Goal: Task Accomplishment & Management: Manage account settings

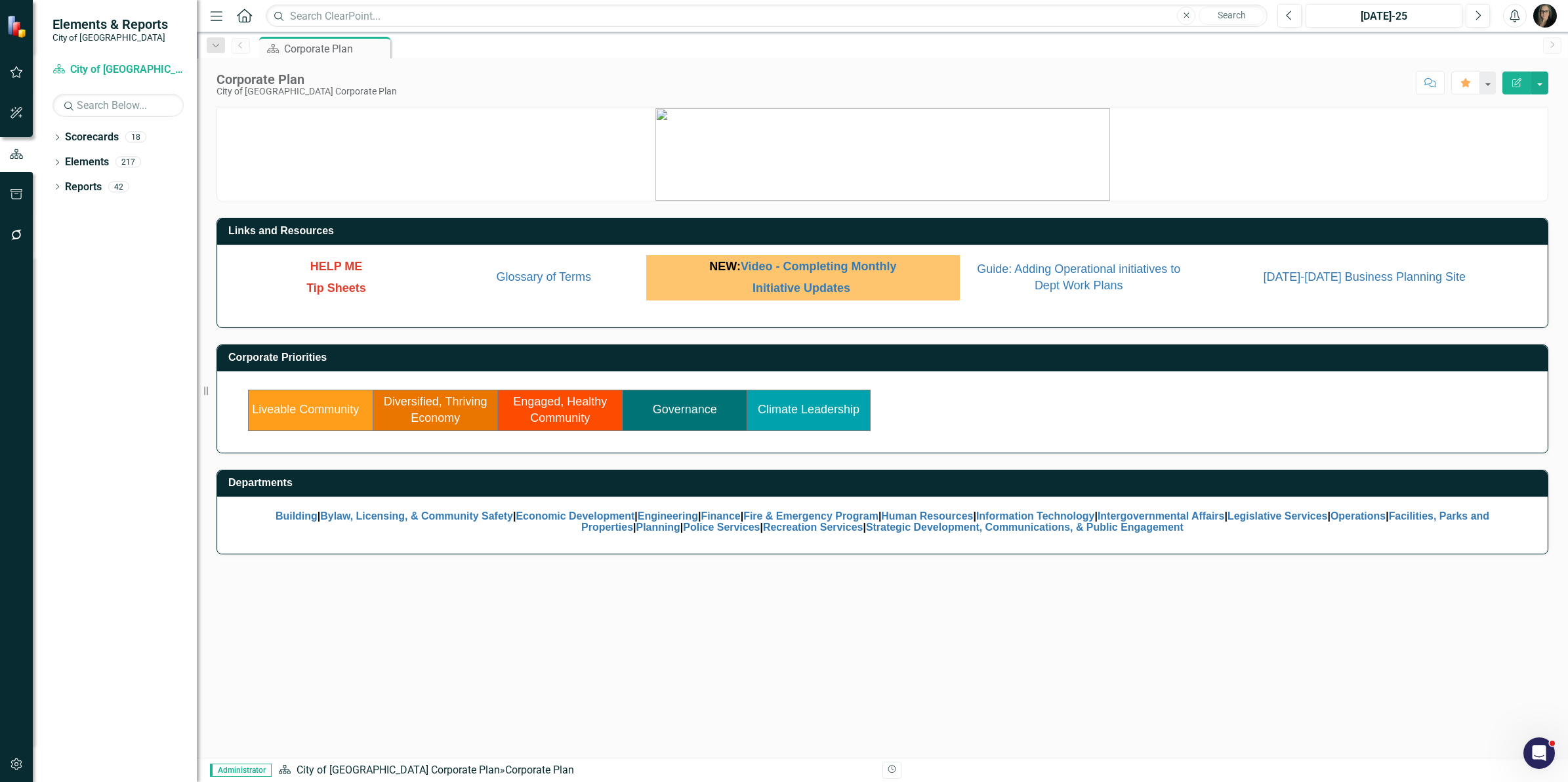
click at [17, 760] on icon "button" at bounding box center [17, 765] width 14 height 11
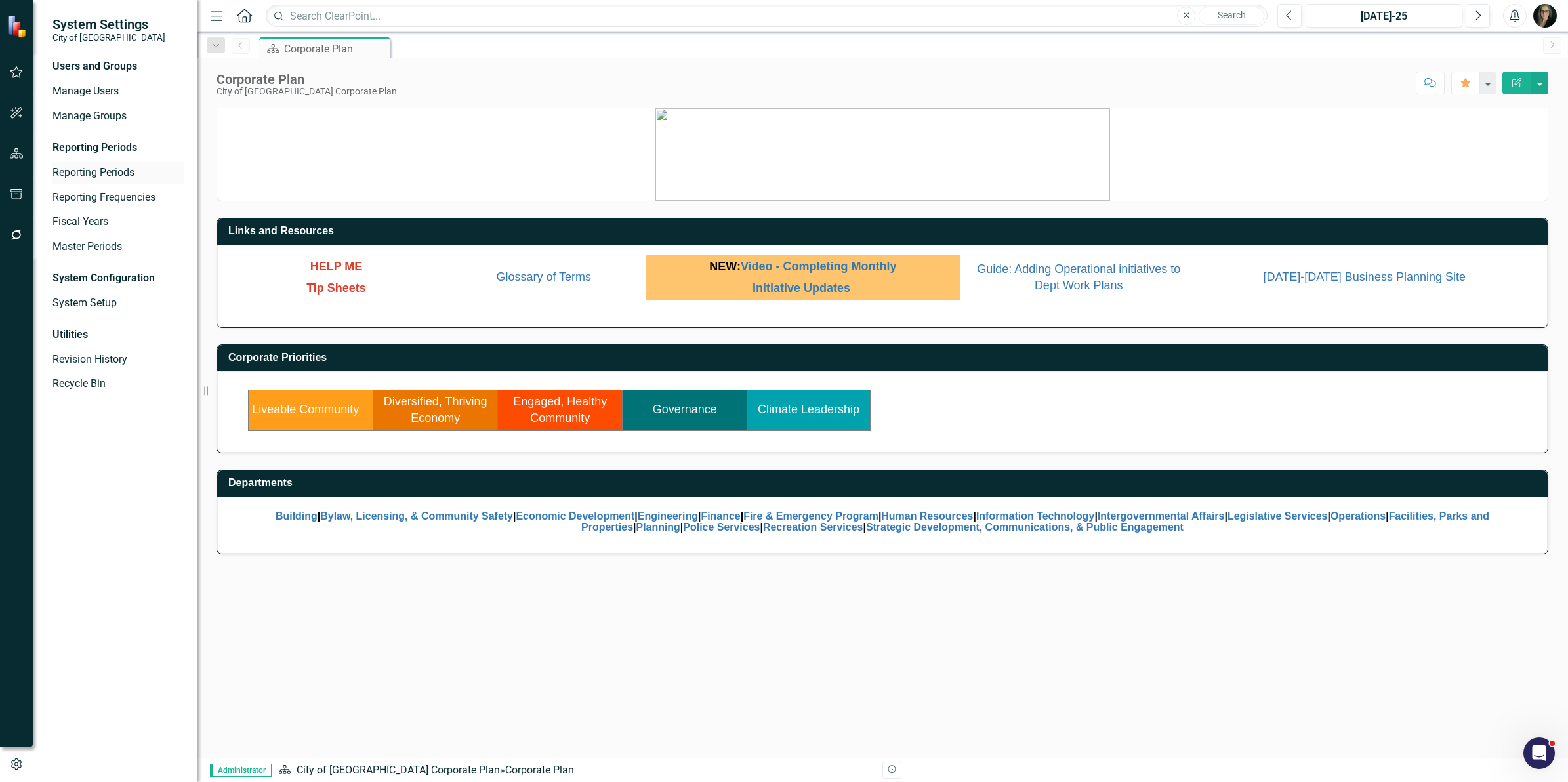
click at [96, 172] on link "Reporting Periods" at bounding box center [118, 173] width 131 height 15
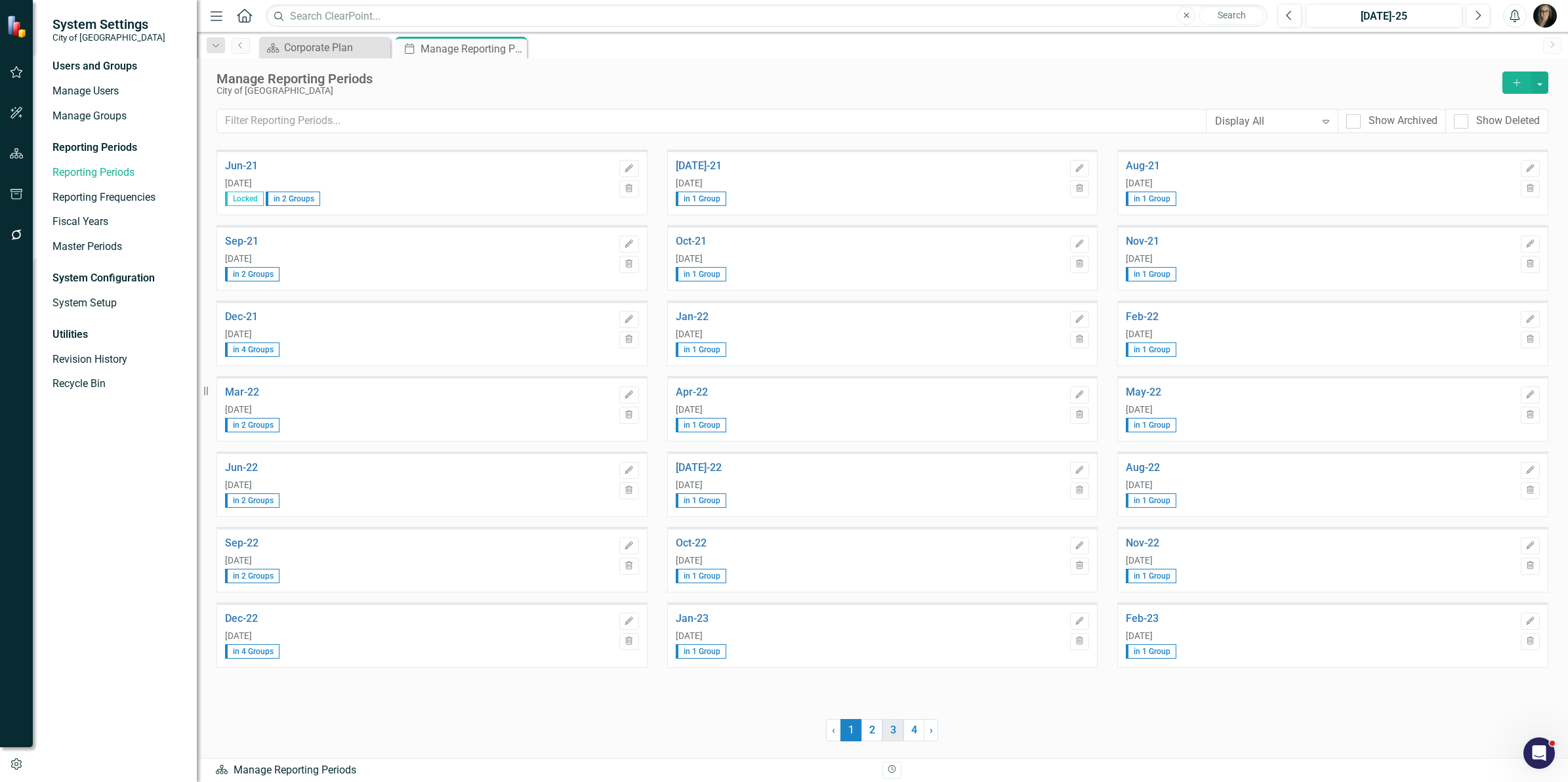
click at [889, 736] on link "3" at bounding box center [893, 730] width 21 height 22
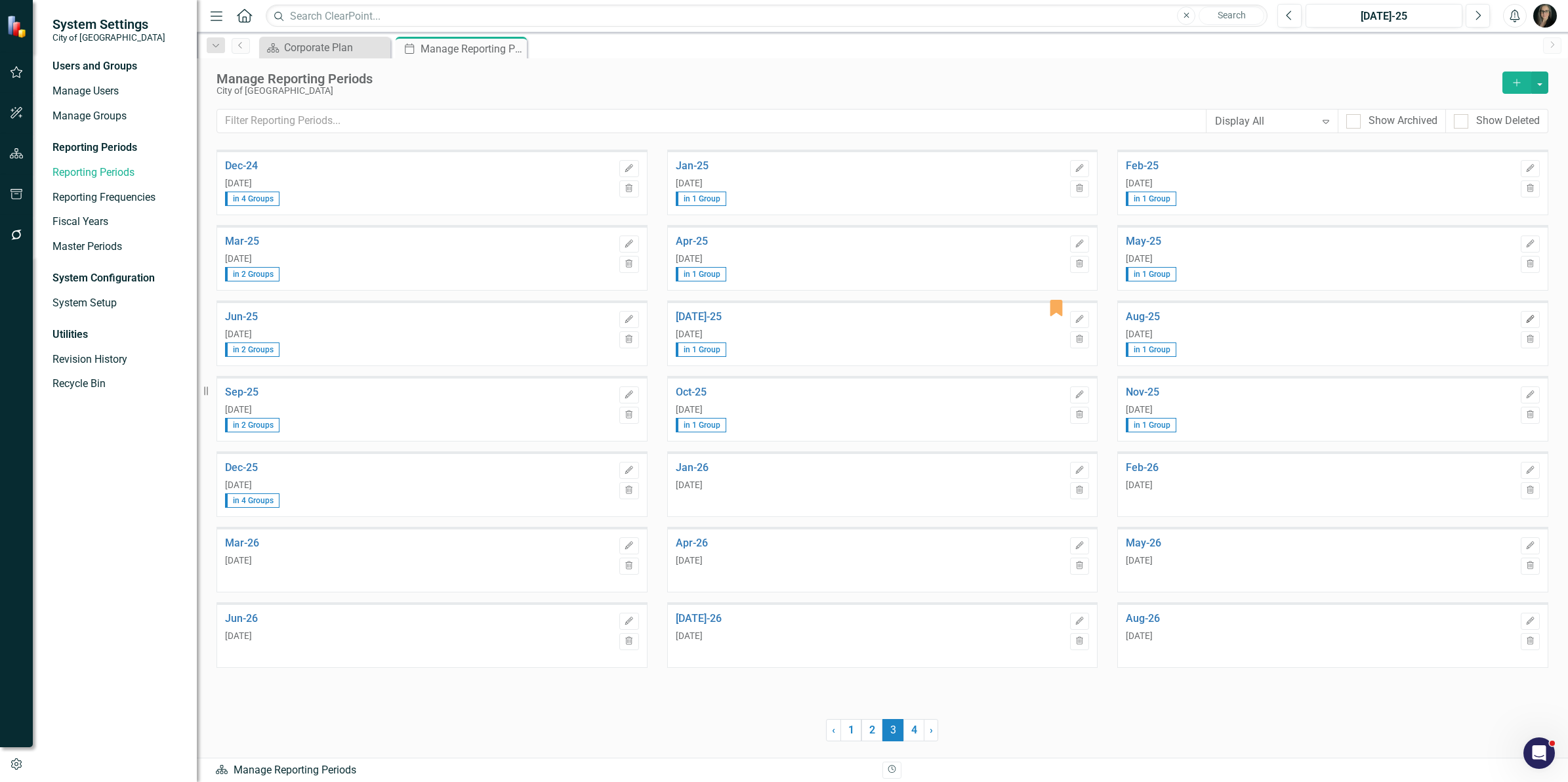
click at [1529, 320] on icon "Edit" at bounding box center [1530, 320] width 10 height 8
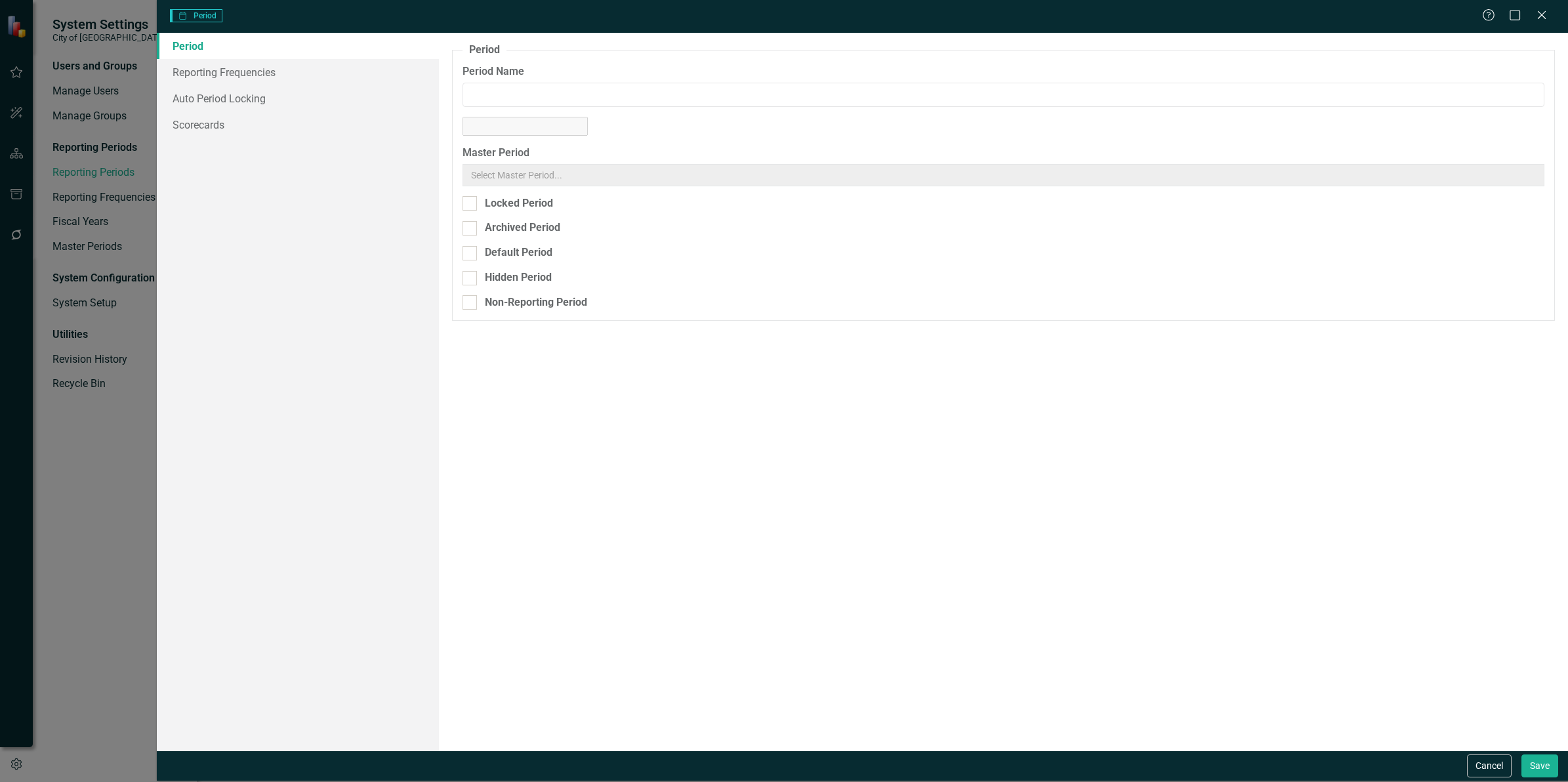
type input "Aug-25"
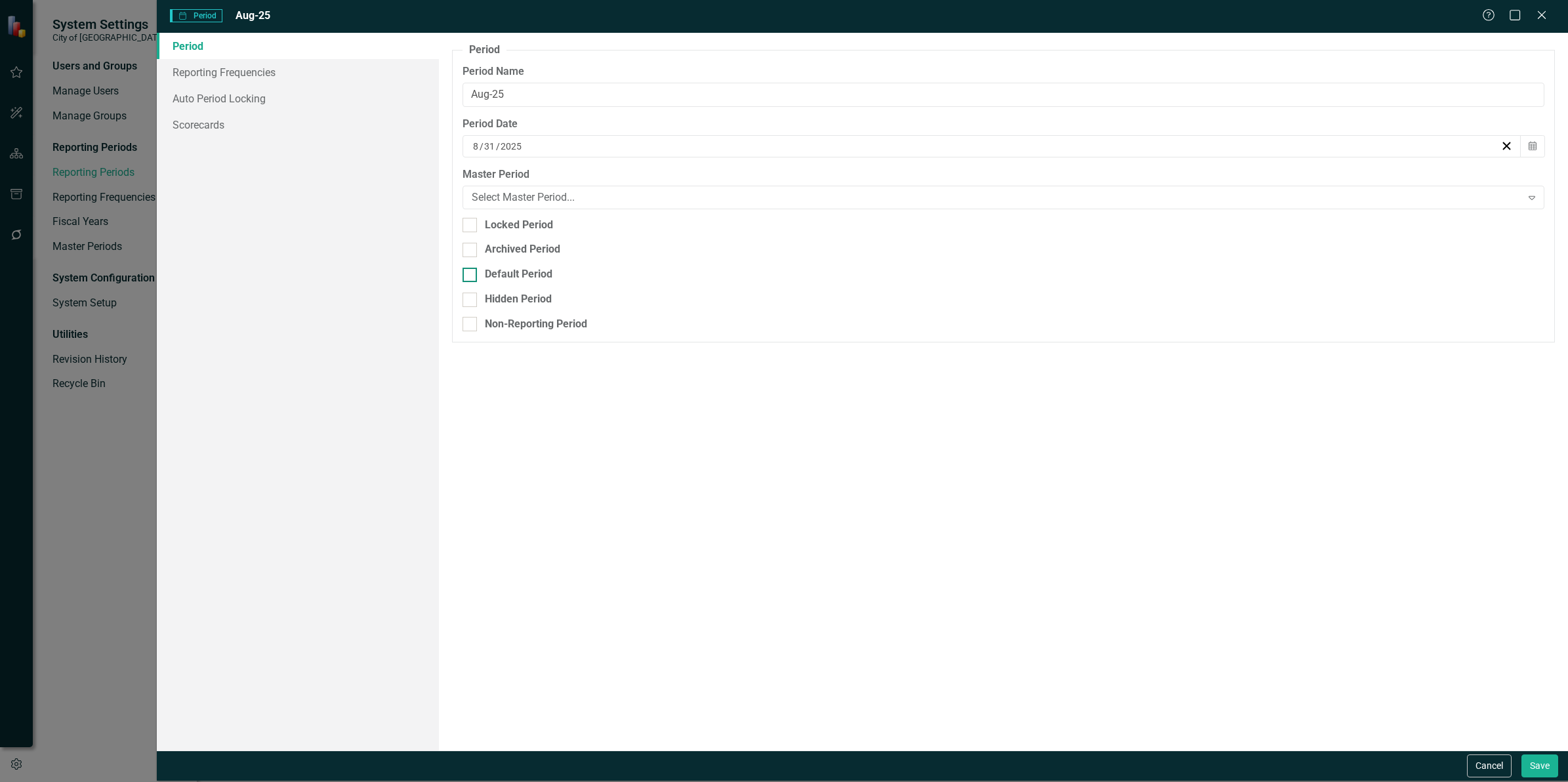
click at [474, 278] on div at bounding box center [469, 275] width 14 height 14
click at [471, 276] on input "Default Period" at bounding box center [466, 272] width 8 height 8
checkbox input "true"
click at [1548, 772] on button "Save" at bounding box center [1540, 766] width 36 height 23
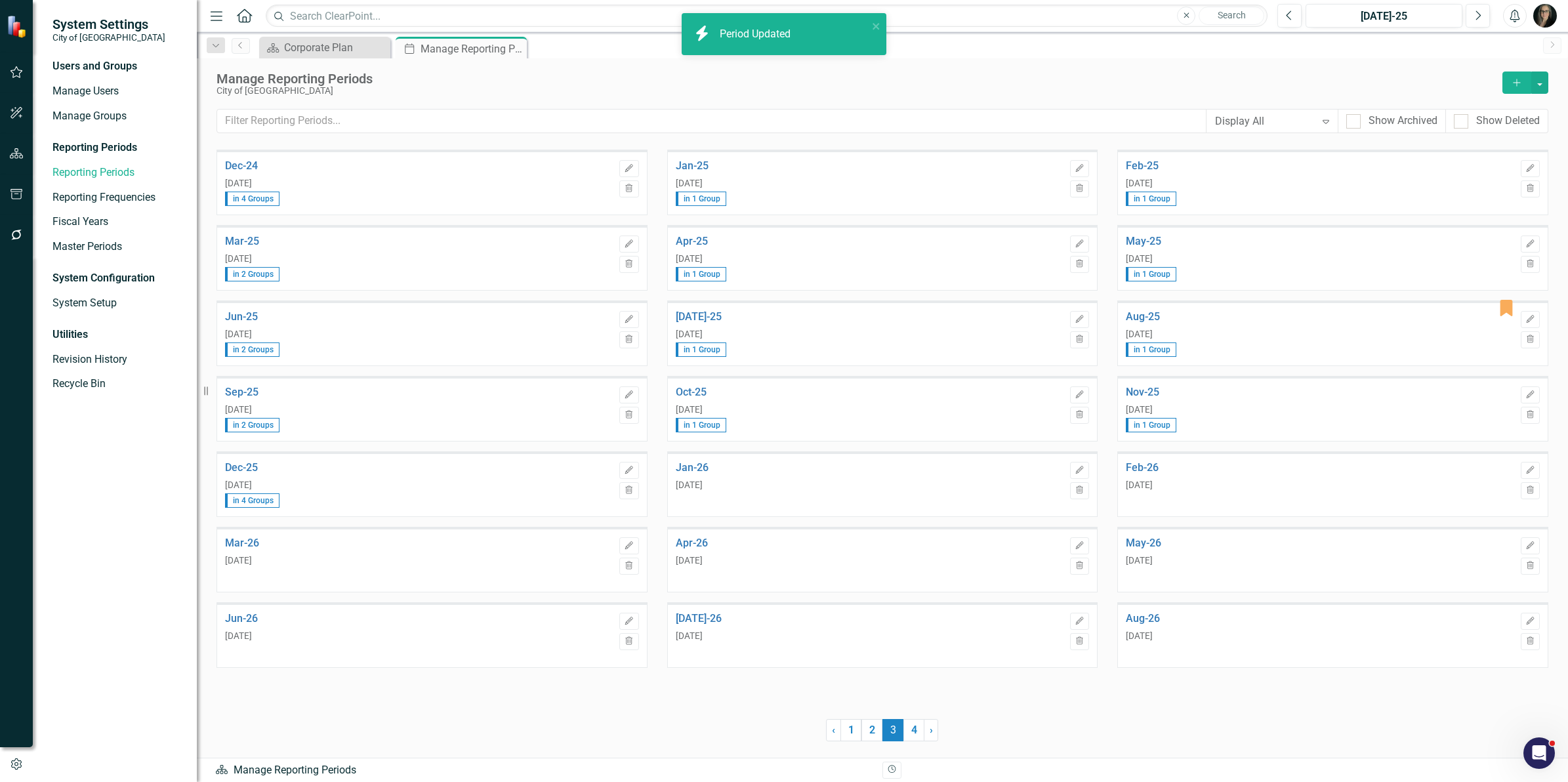
drag, startPoint x: 1149, startPoint y: 62, endPoint x: 707, endPoint y: 37, distance: 442.7
click at [1139, 63] on div "Manage Reporting Periods City of [GEOGRAPHIC_DATA] Add Display All Expand Show …" at bounding box center [882, 104] width 1371 height 91
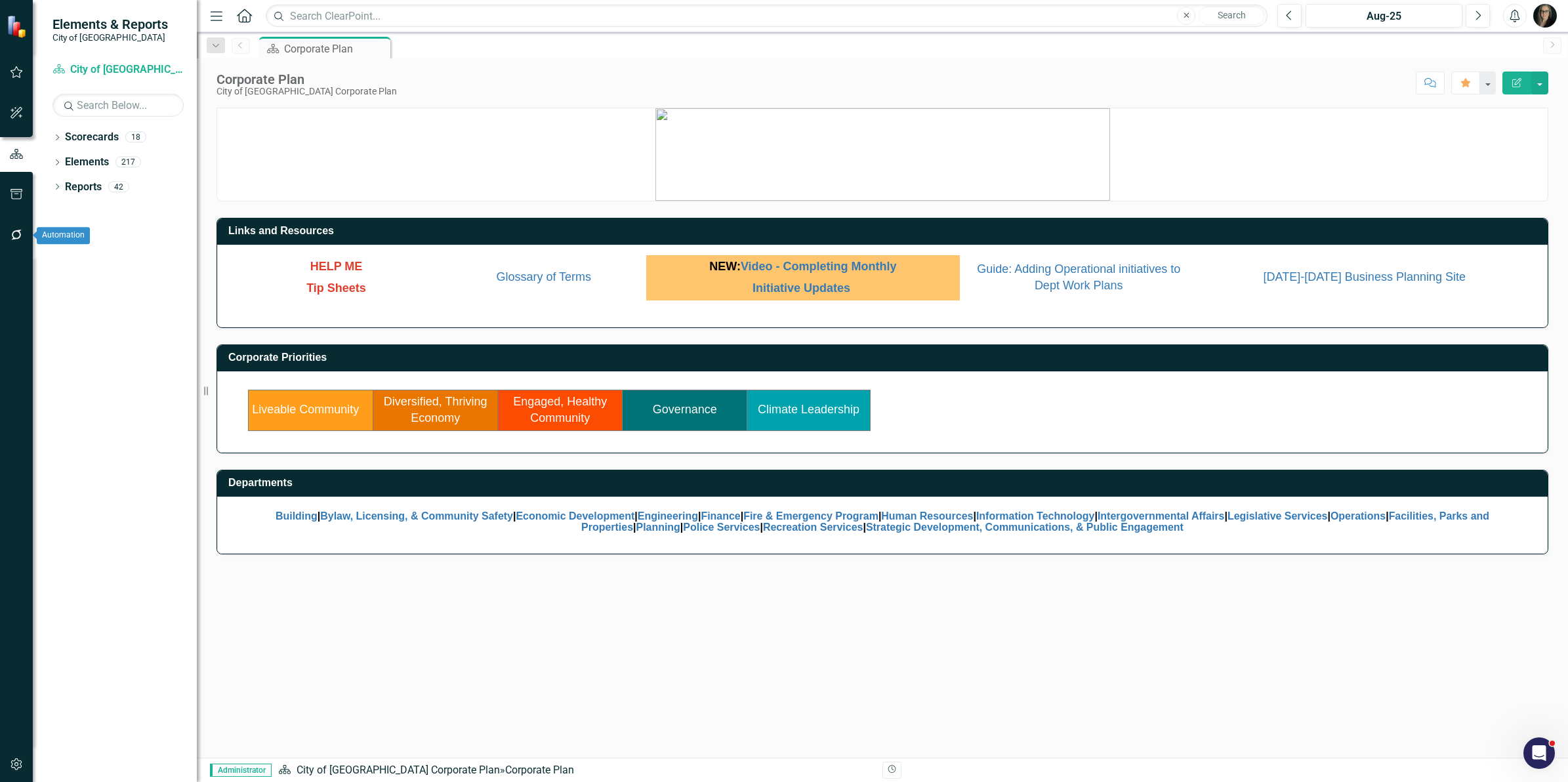
click at [13, 232] on icon "button" at bounding box center [17, 235] width 11 height 11
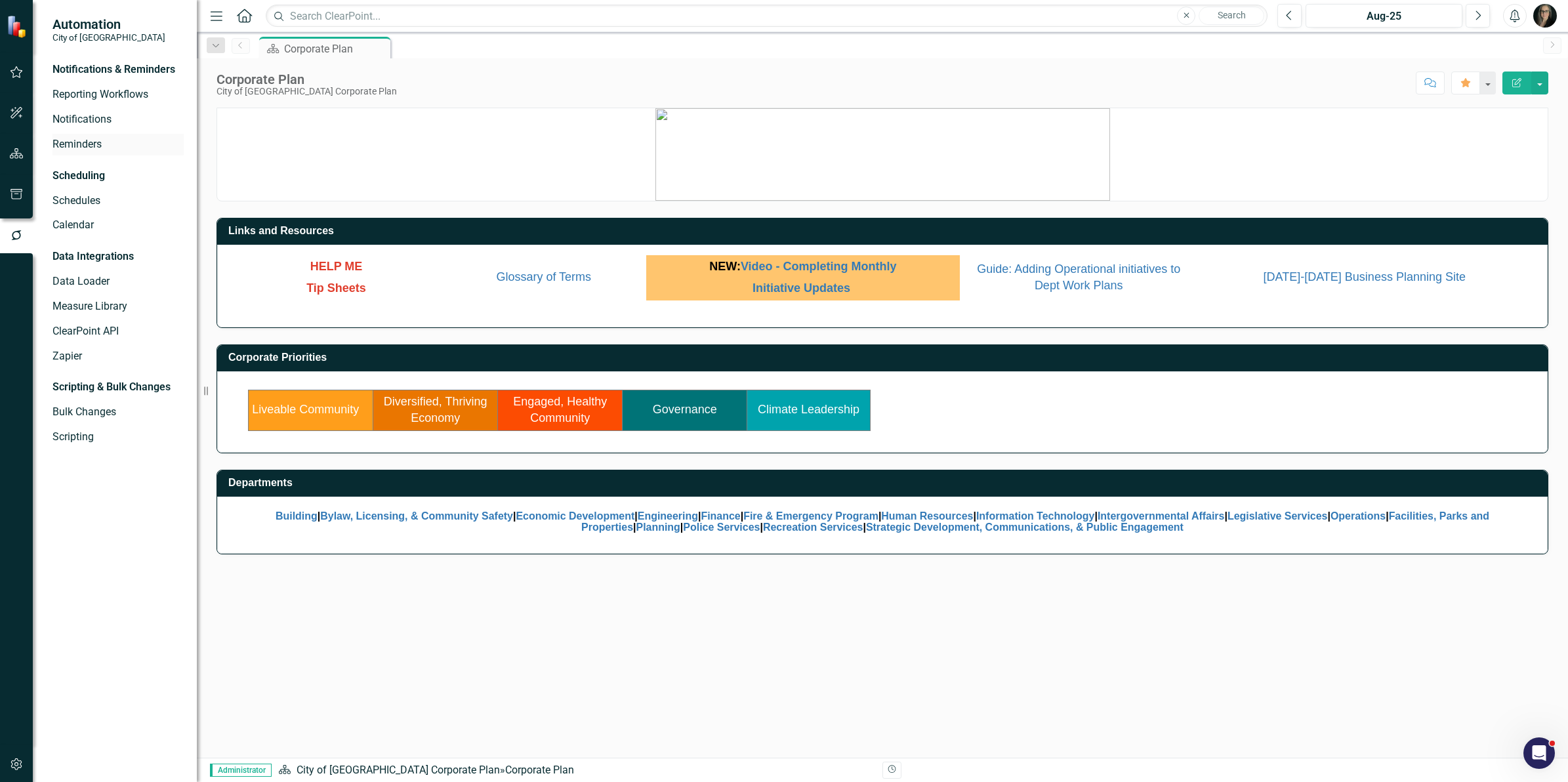
click at [59, 145] on link "Reminders" at bounding box center [118, 145] width 131 height 15
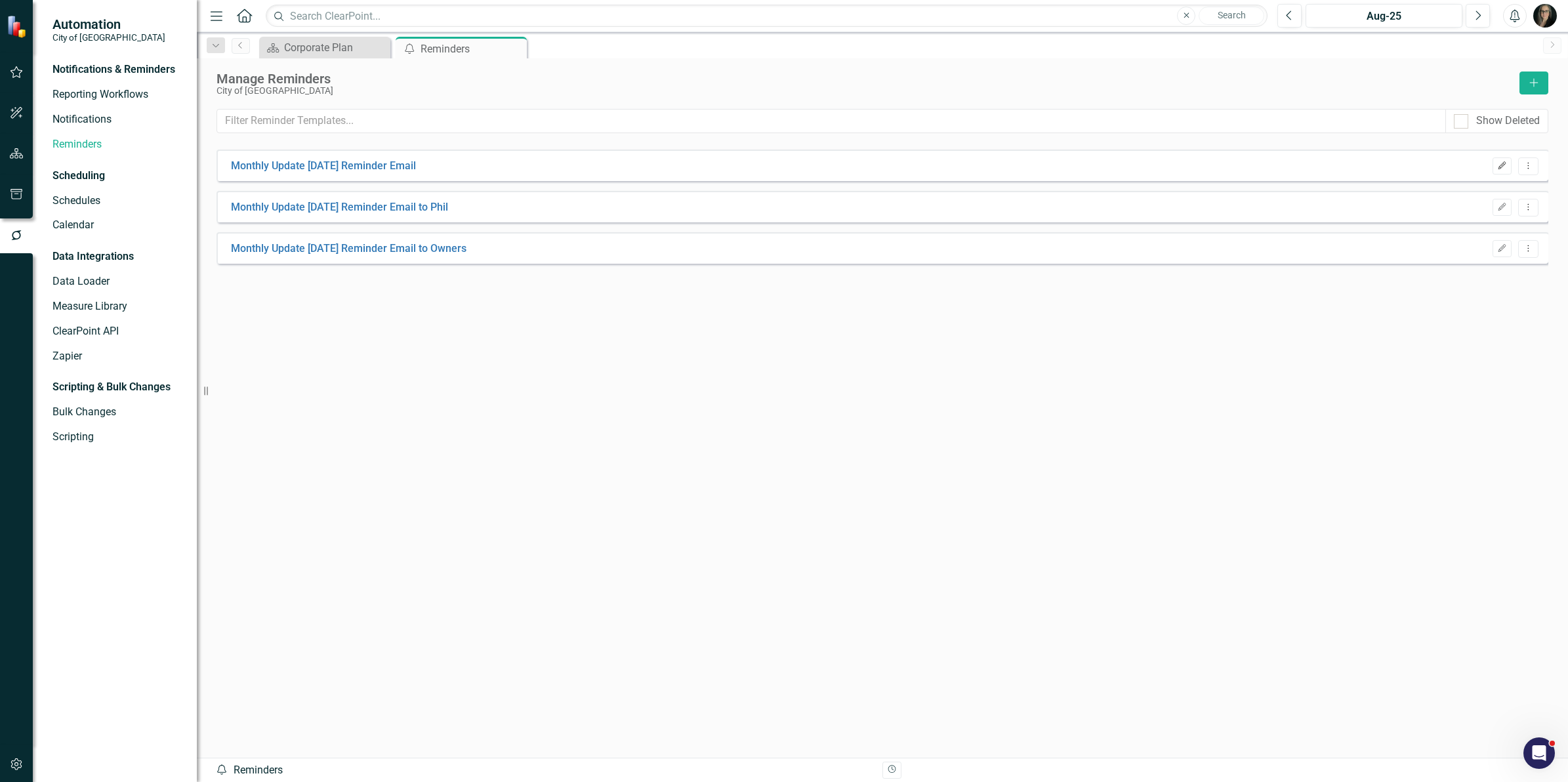
click at [1499, 162] on icon "Edit" at bounding box center [1502, 166] width 10 height 8
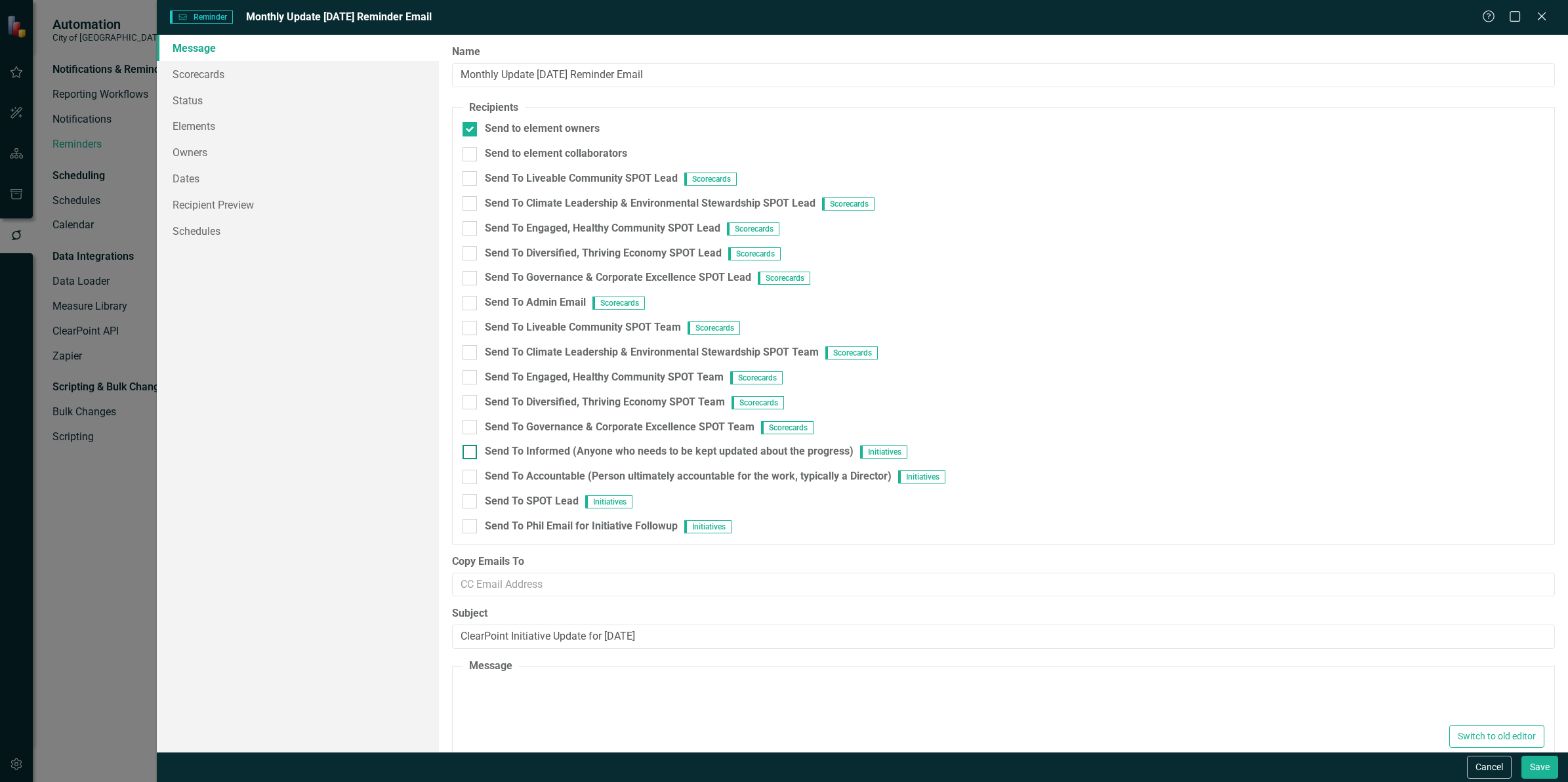
type textarea "<p><span lang="EN-CA">It&rsquo;s time for July strategic initiative updates wit…"
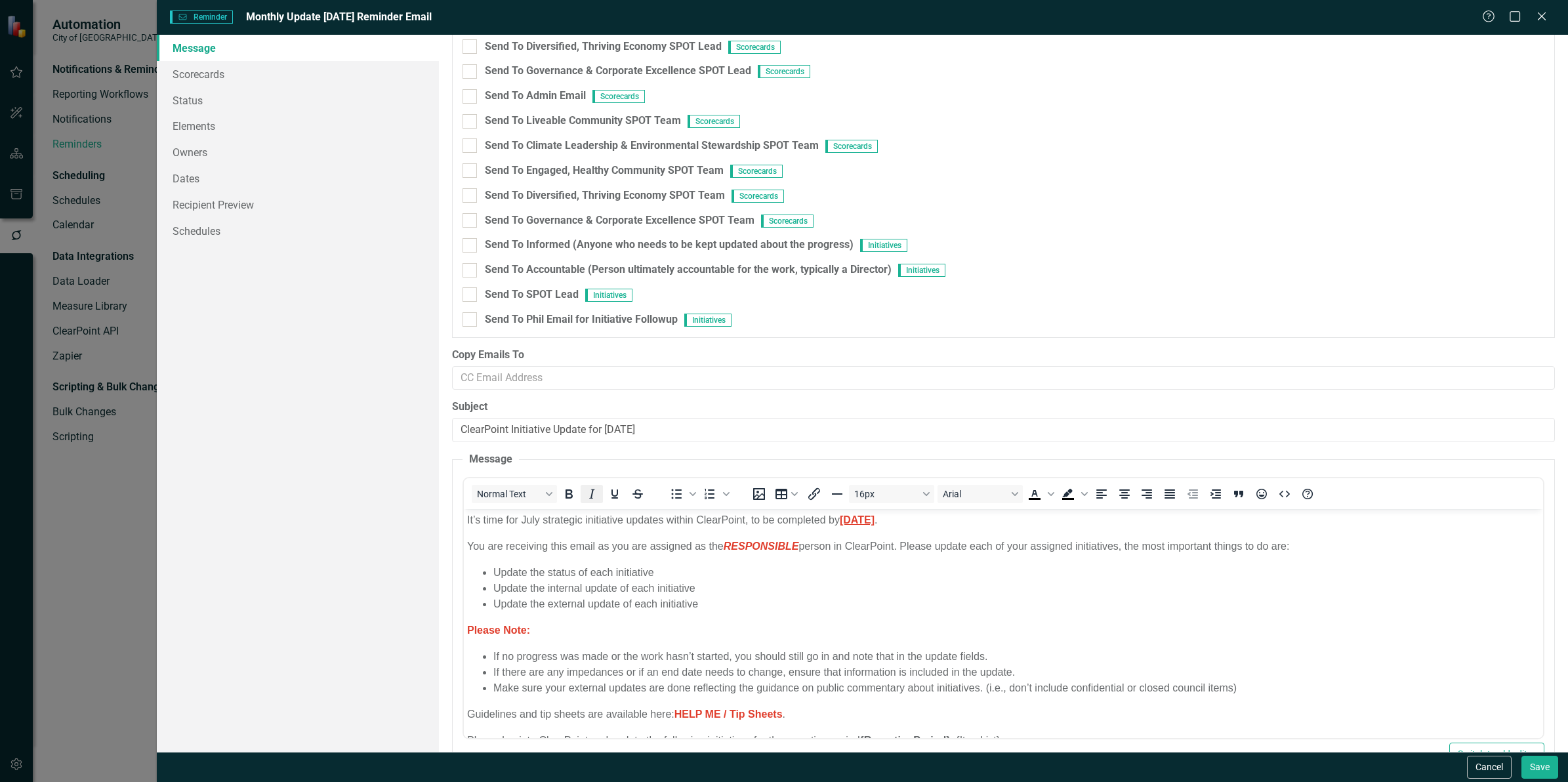
scroll to position [246, 0]
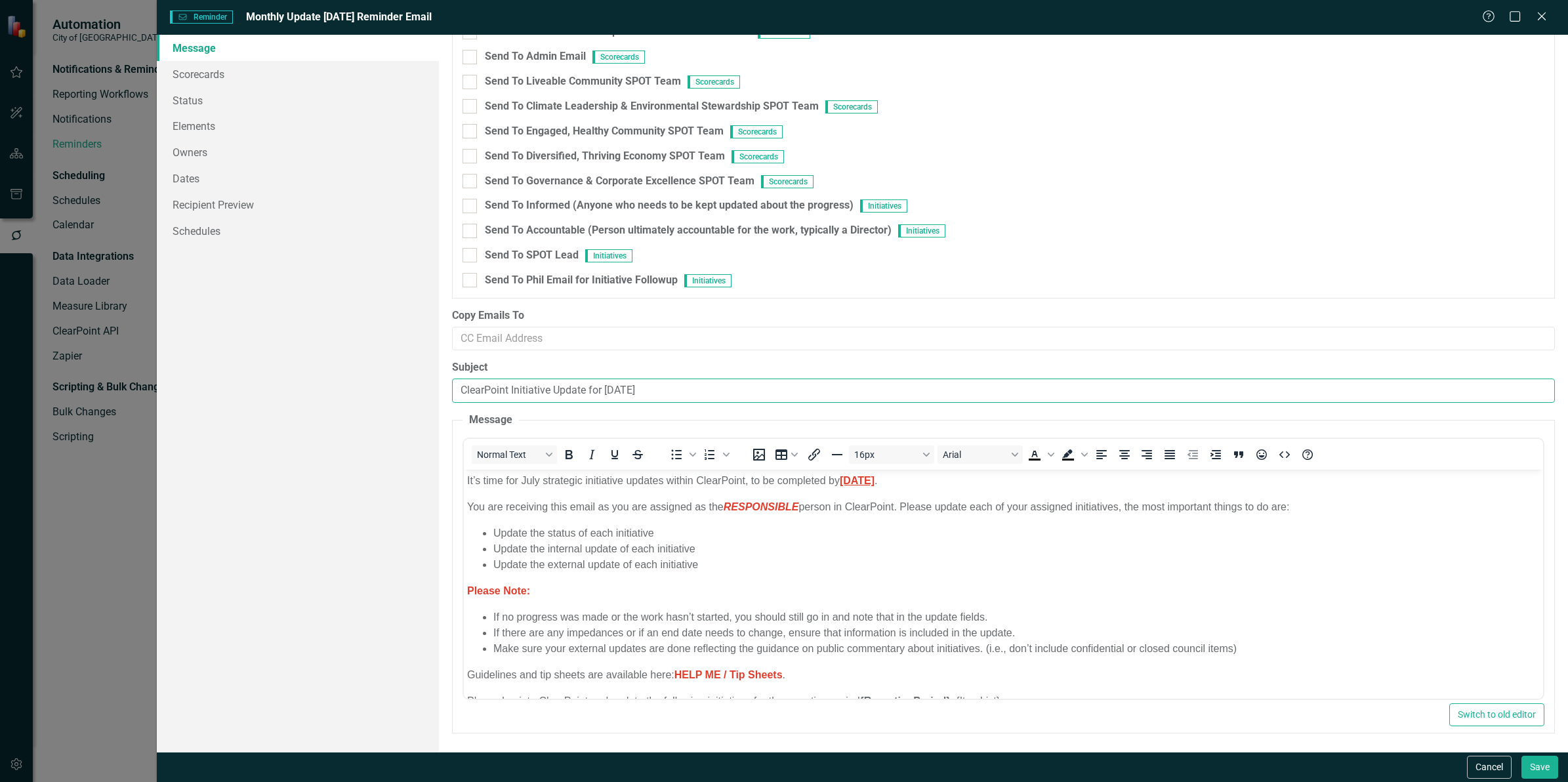
click at [611, 396] on input "ClearPoint Initiative Update for July 2025" at bounding box center [1003, 391] width 1103 height 24
type input "ClearPoint Initiative Update for August 2025"
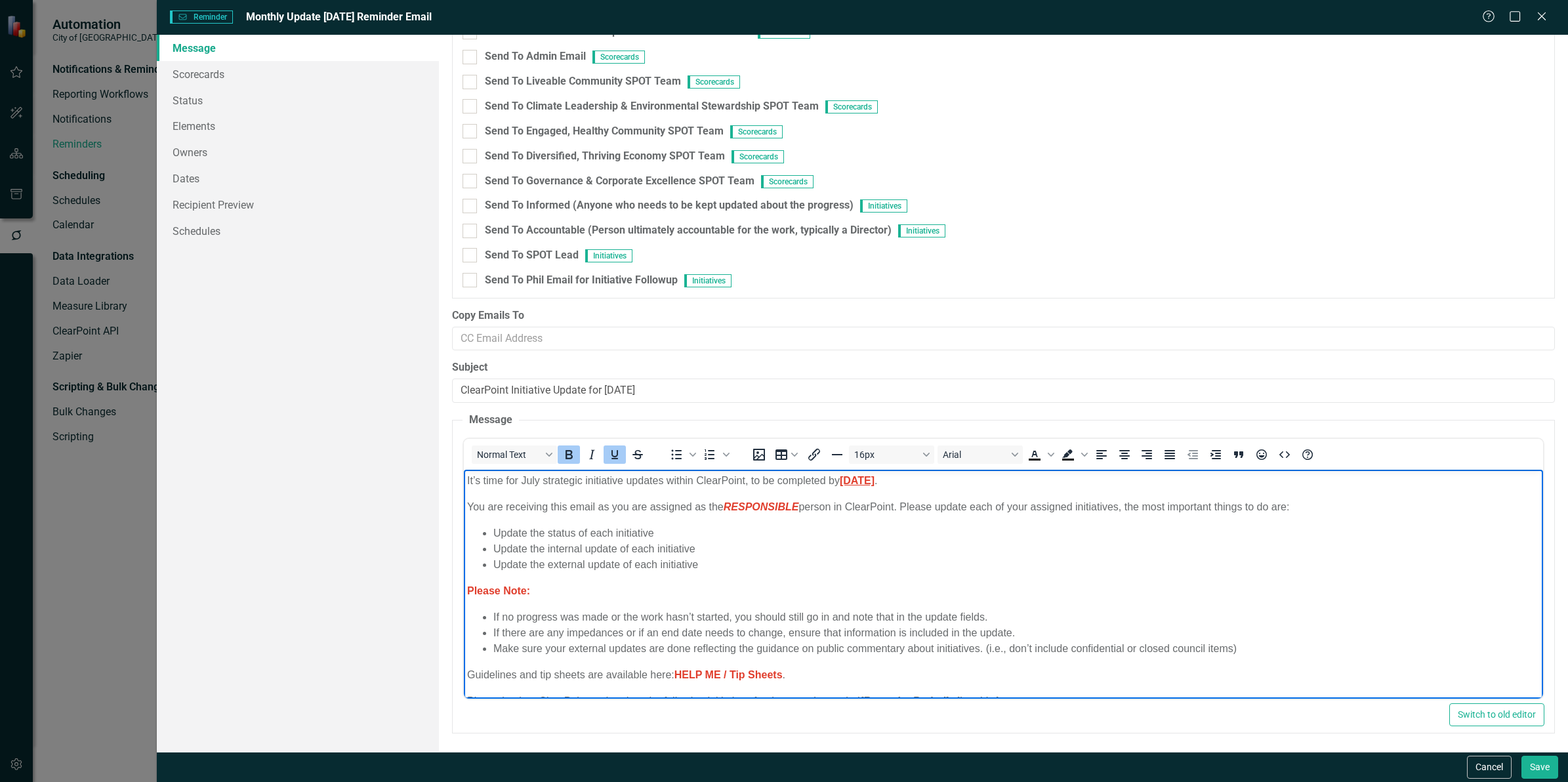
click at [874, 482] on strong "Friday August 1" at bounding box center [857, 480] width 35 height 11
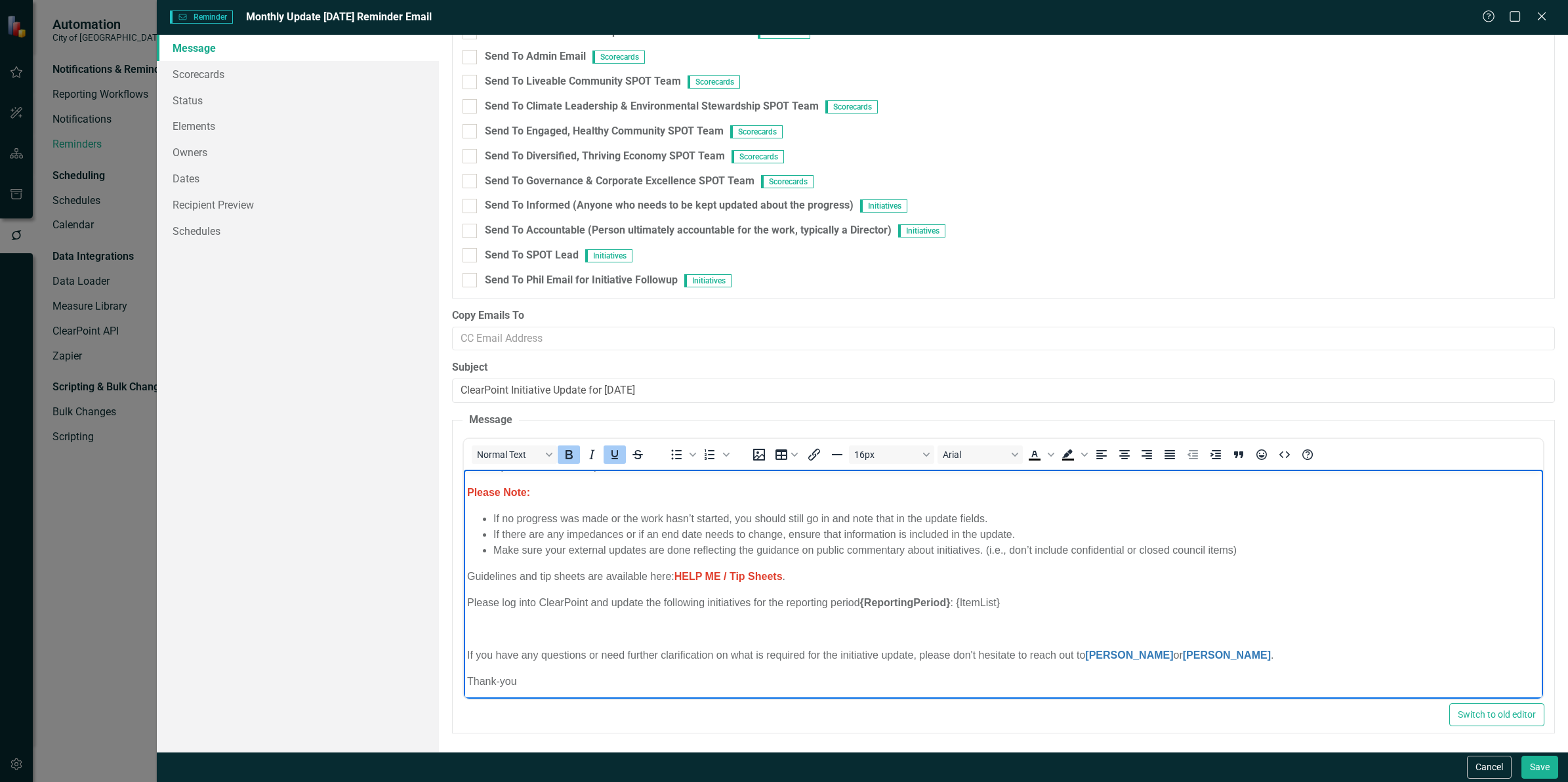
scroll to position [102, 0]
click at [1555, 769] on button "Save" at bounding box center [1540, 768] width 36 height 23
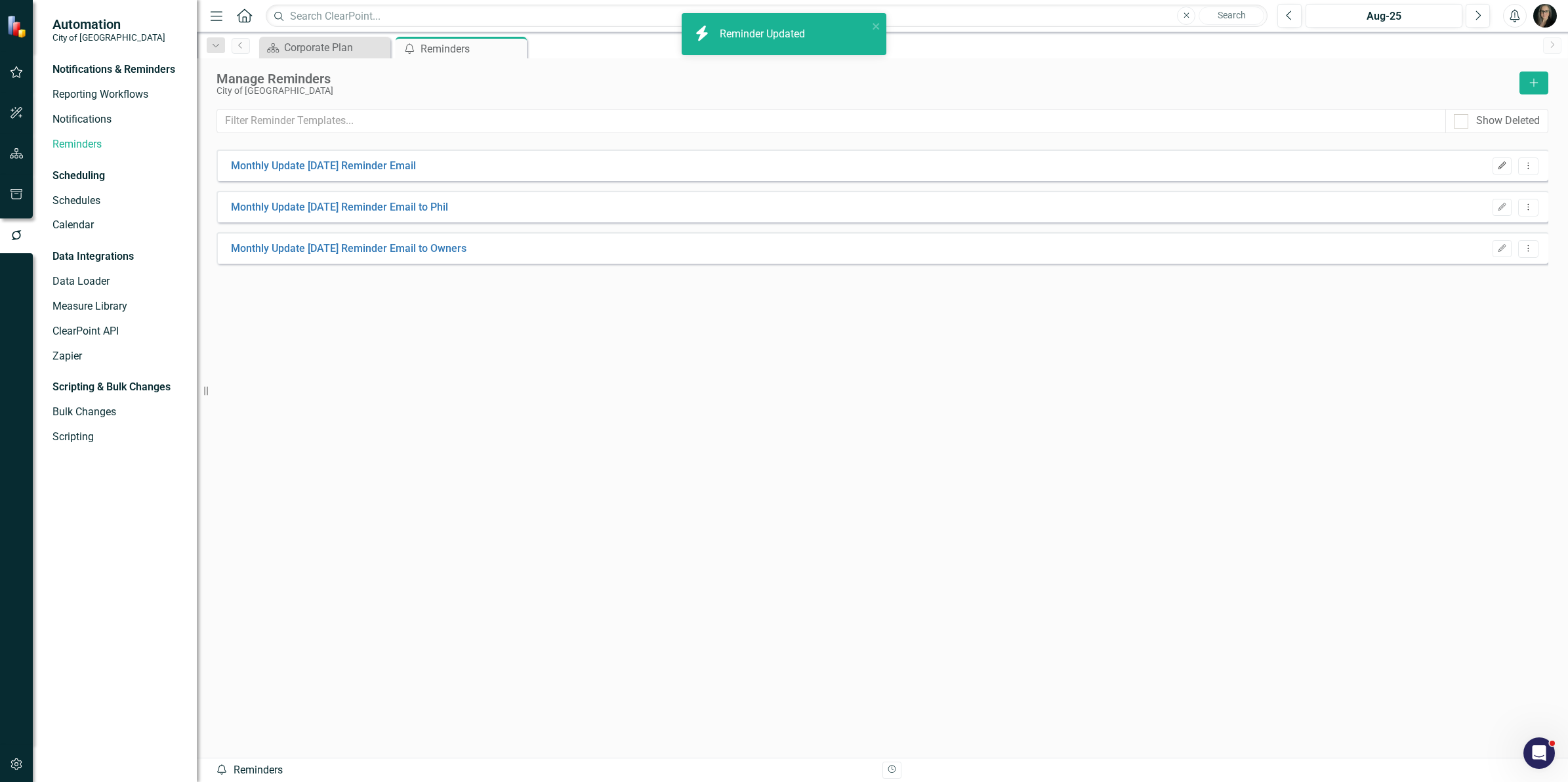
click at [1503, 164] on icon "Edit" at bounding box center [1502, 166] width 10 height 8
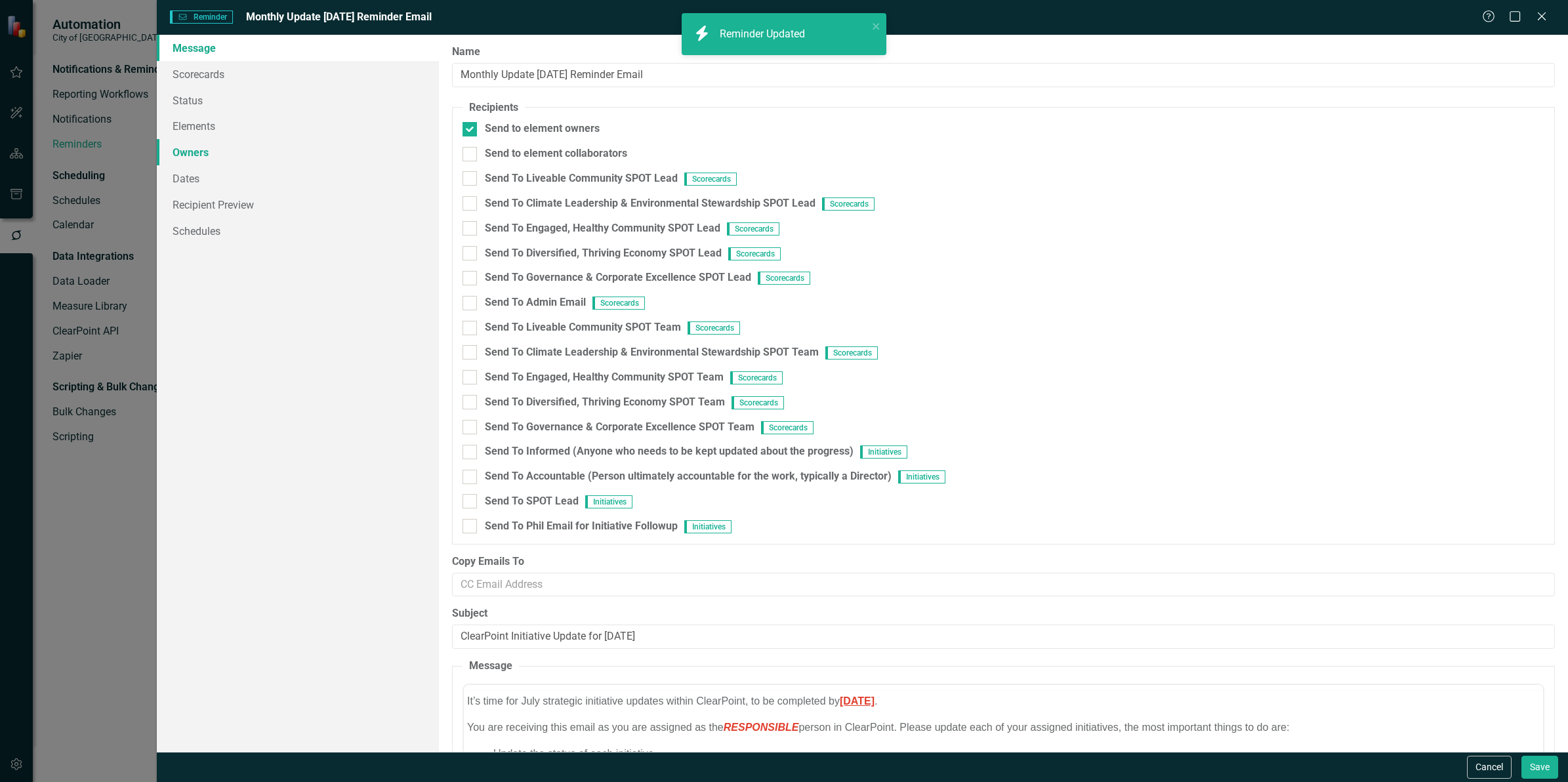
scroll to position [0, 0]
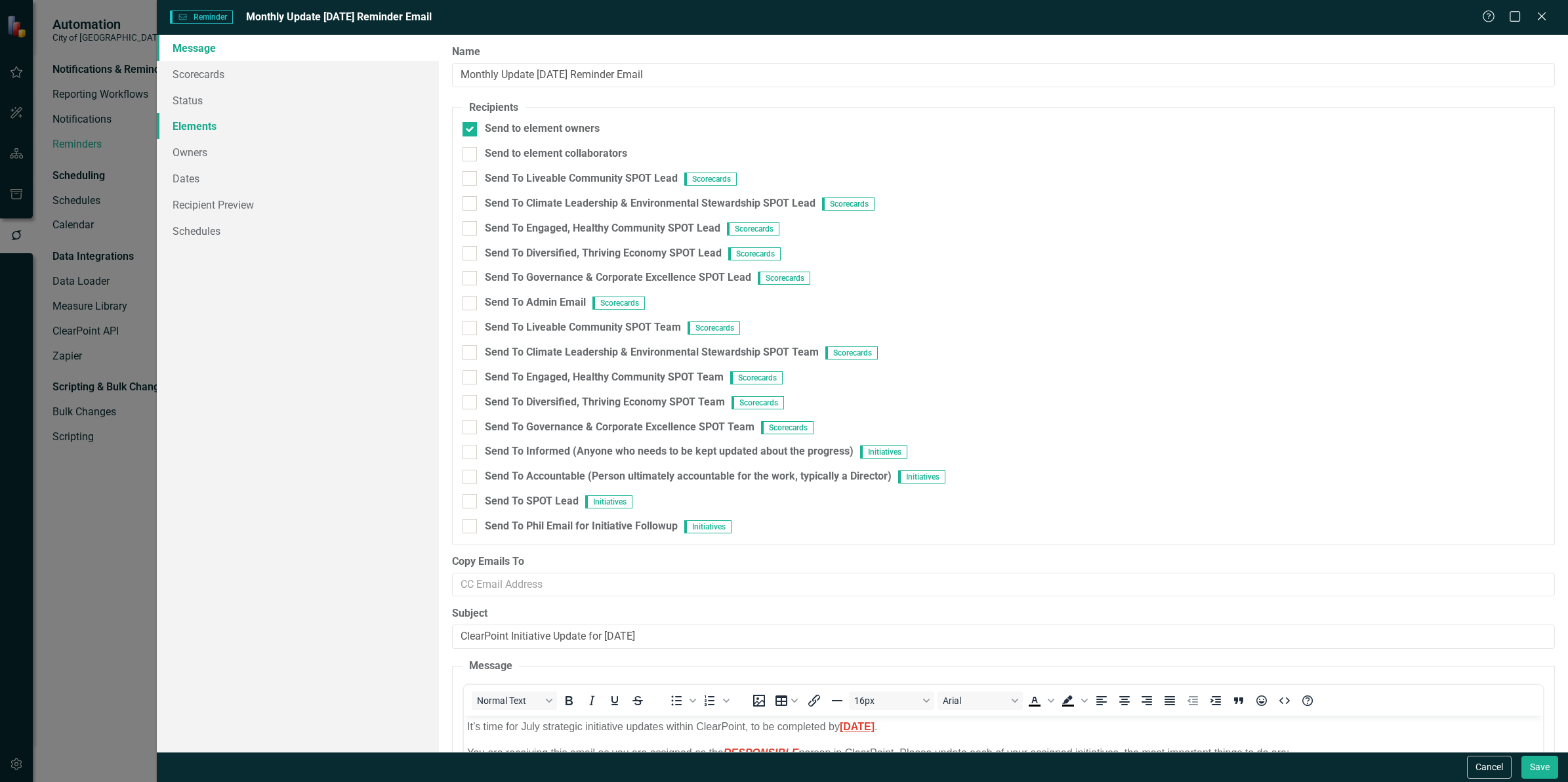
click at [197, 121] on link "Elements" at bounding box center [298, 126] width 282 height 27
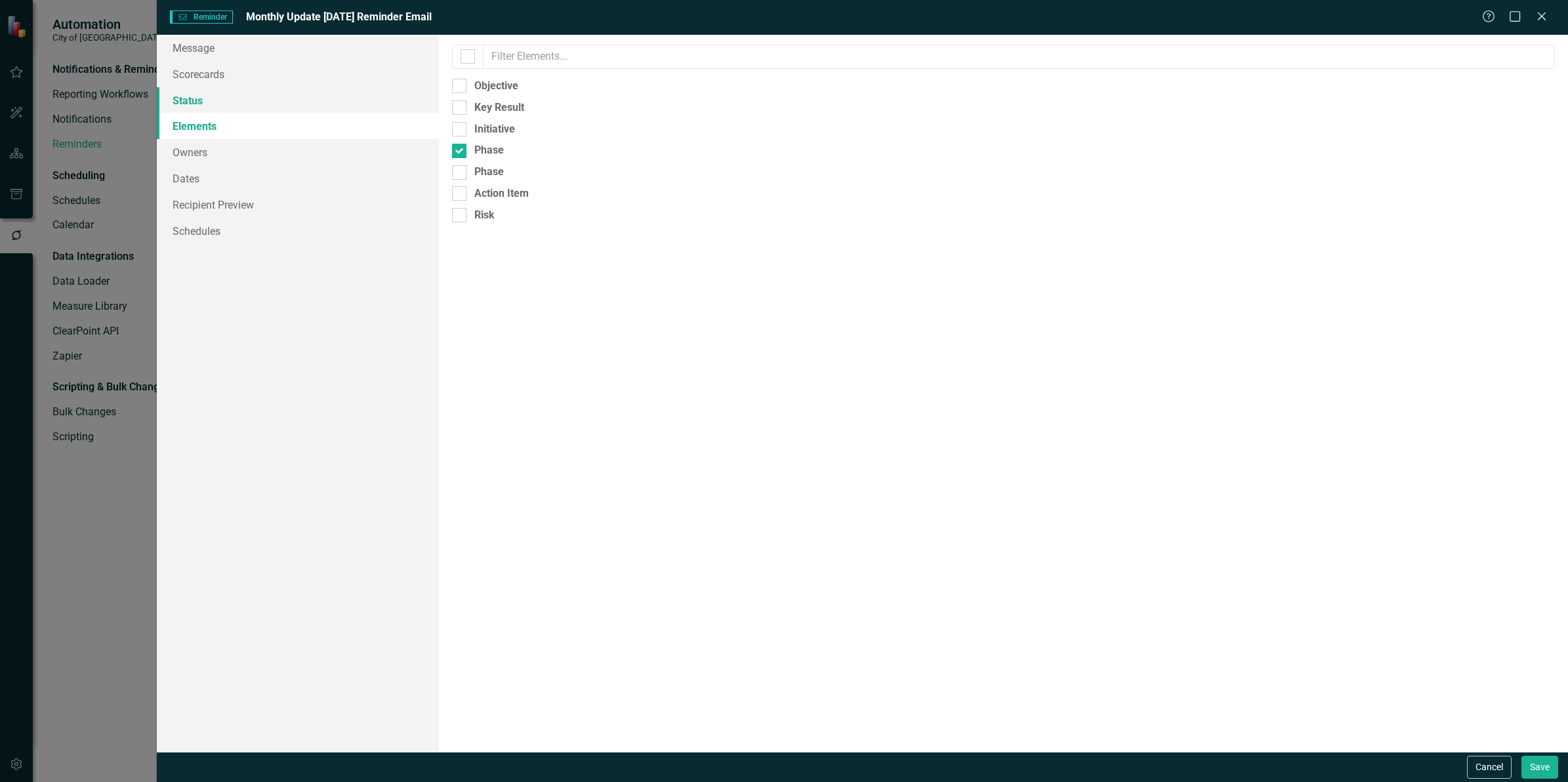
click at [200, 104] on link "Status" at bounding box center [298, 100] width 282 height 27
click at [199, 83] on link "Scorecards" at bounding box center [298, 74] width 282 height 27
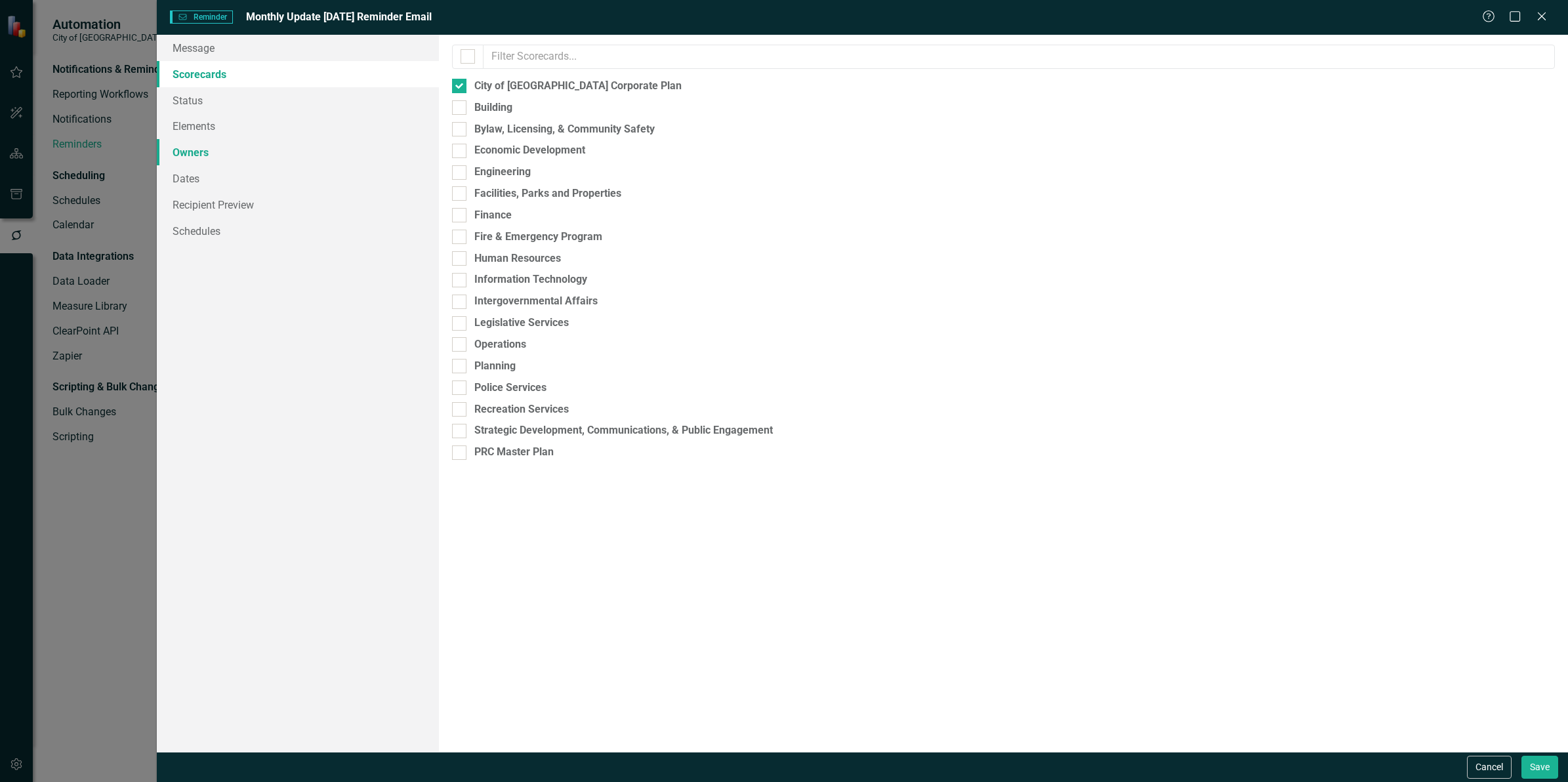
click at [204, 147] on link "Owners" at bounding box center [298, 152] width 282 height 27
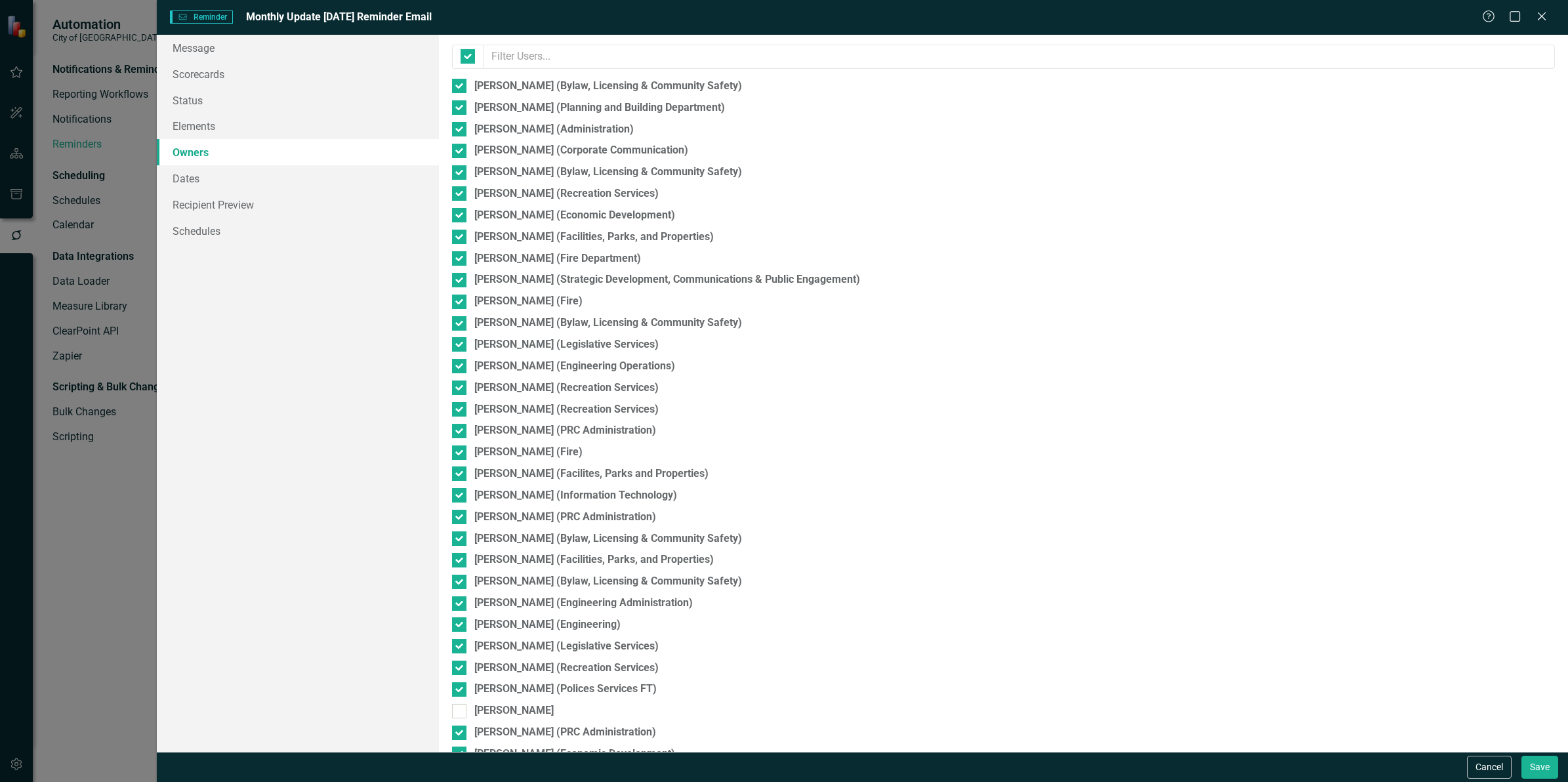
checkbox input "false"
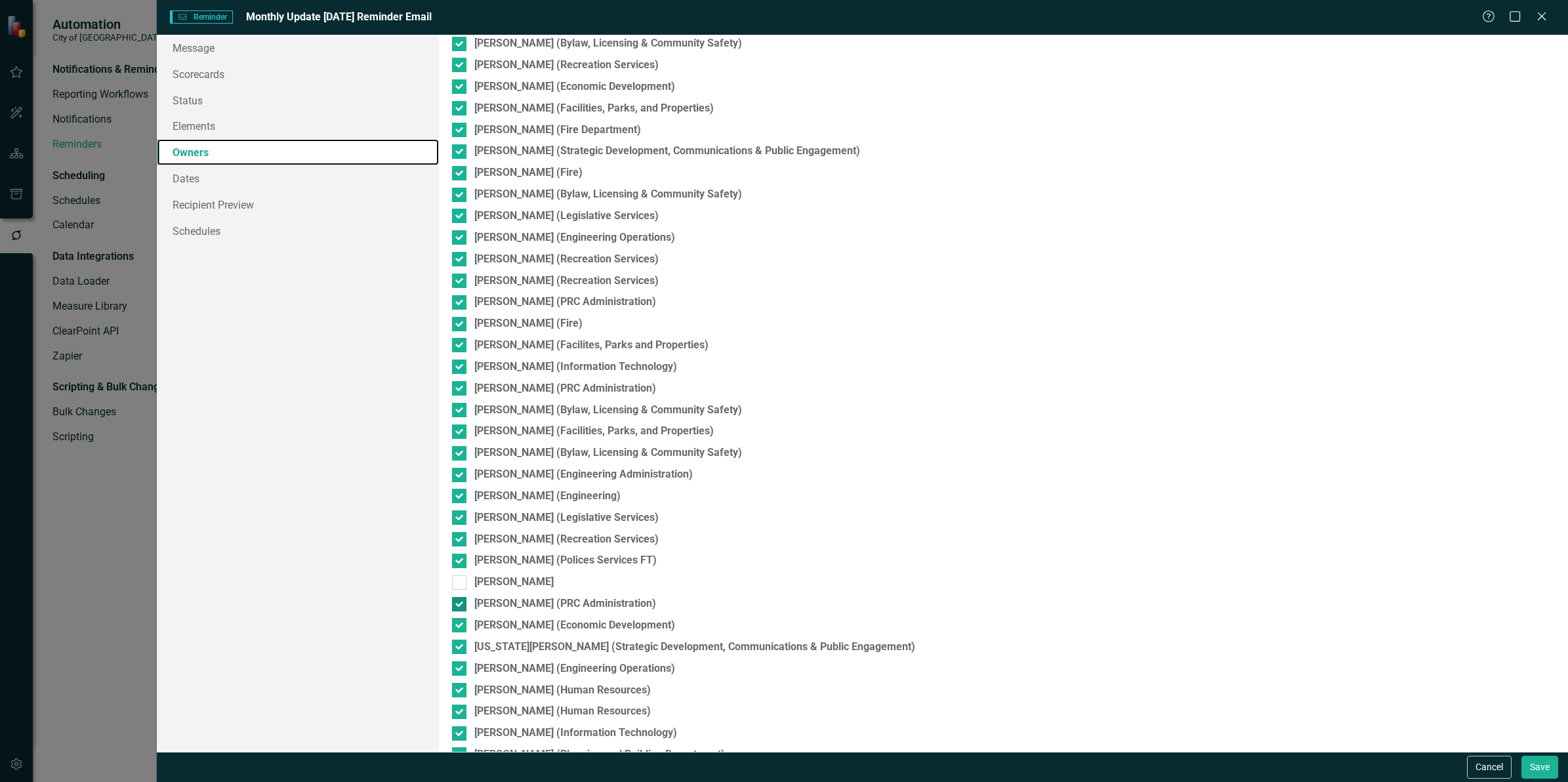
scroll to position [328, 0]
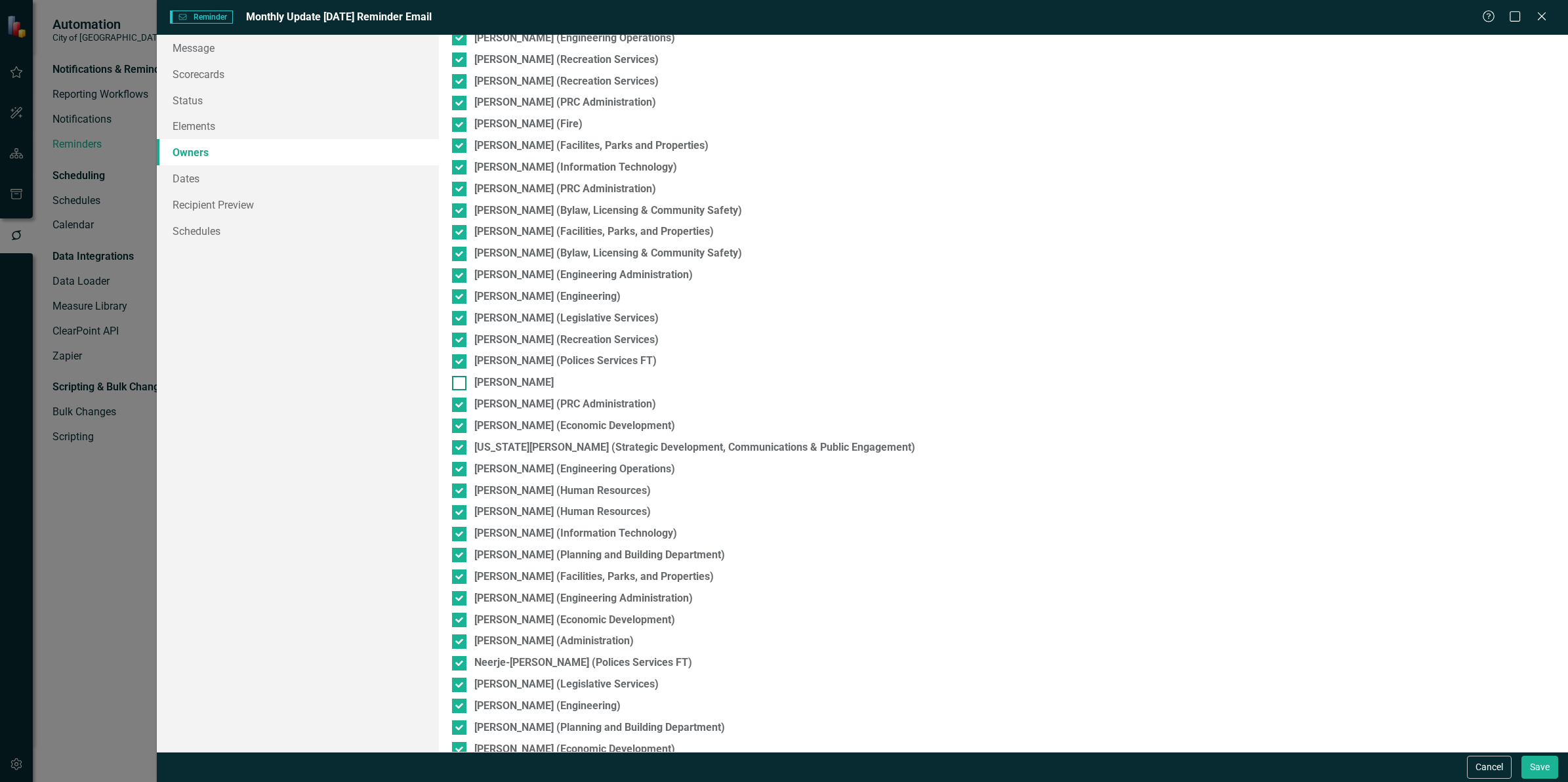
click at [461, 386] on div at bounding box center [459, 383] width 14 height 14
click at [461, 385] on input "Mark Fuellbrandt" at bounding box center [456, 380] width 8 height 8
checkbox input "true"
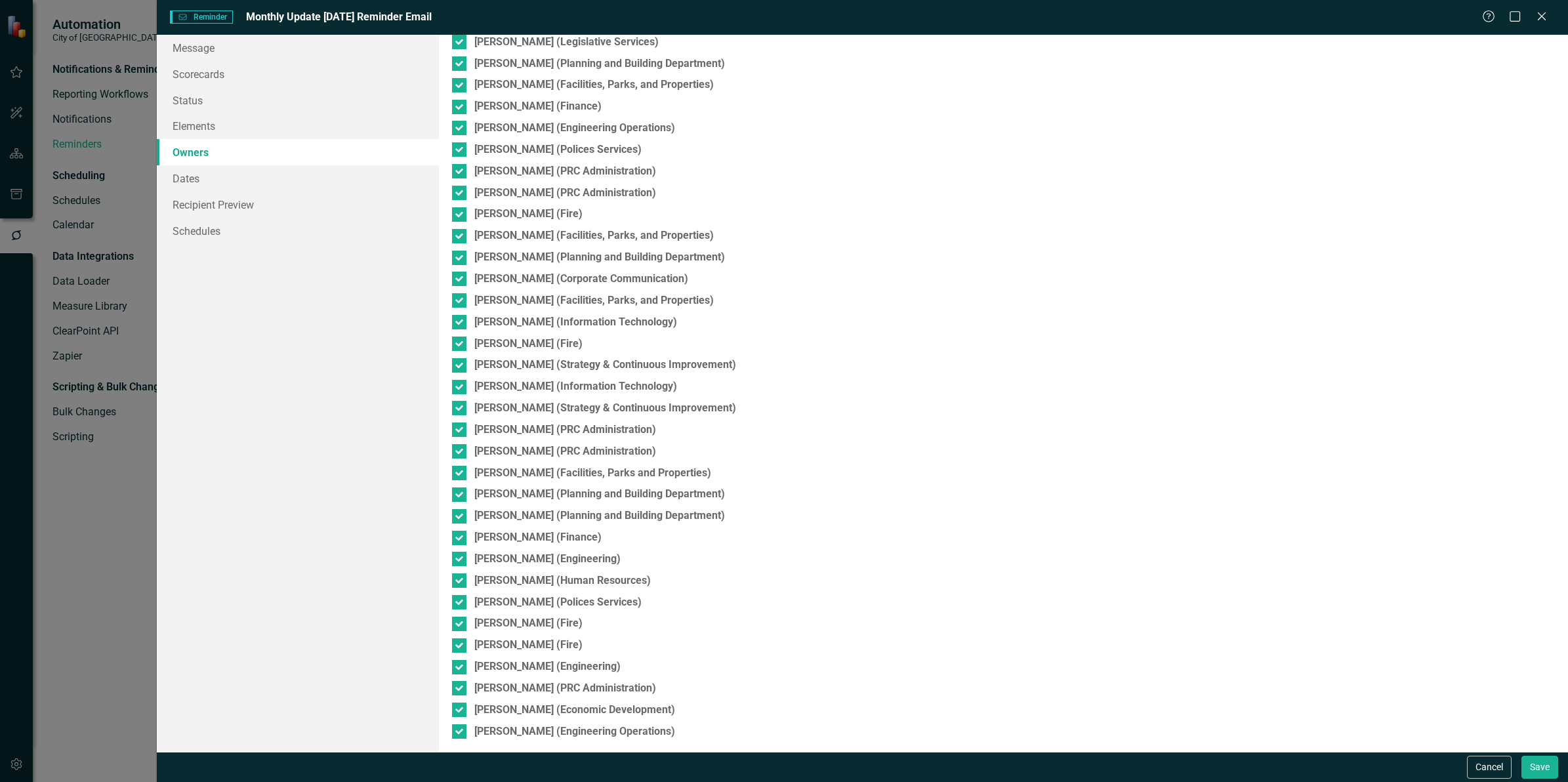
scroll to position [1449, 0]
click at [211, 206] on link "Recipient Preview" at bounding box center [298, 204] width 282 height 27
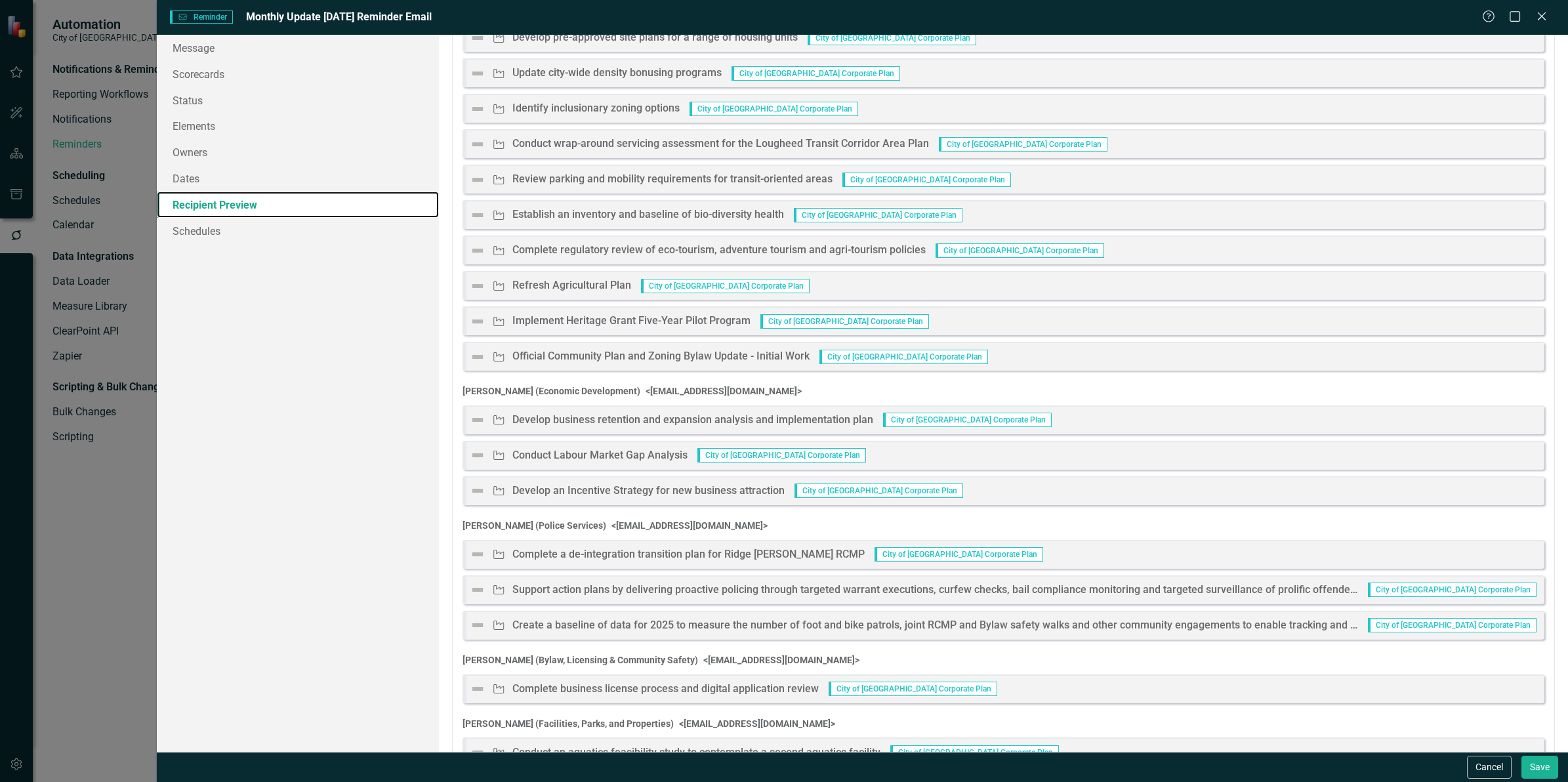
scroll to position [0, 0]
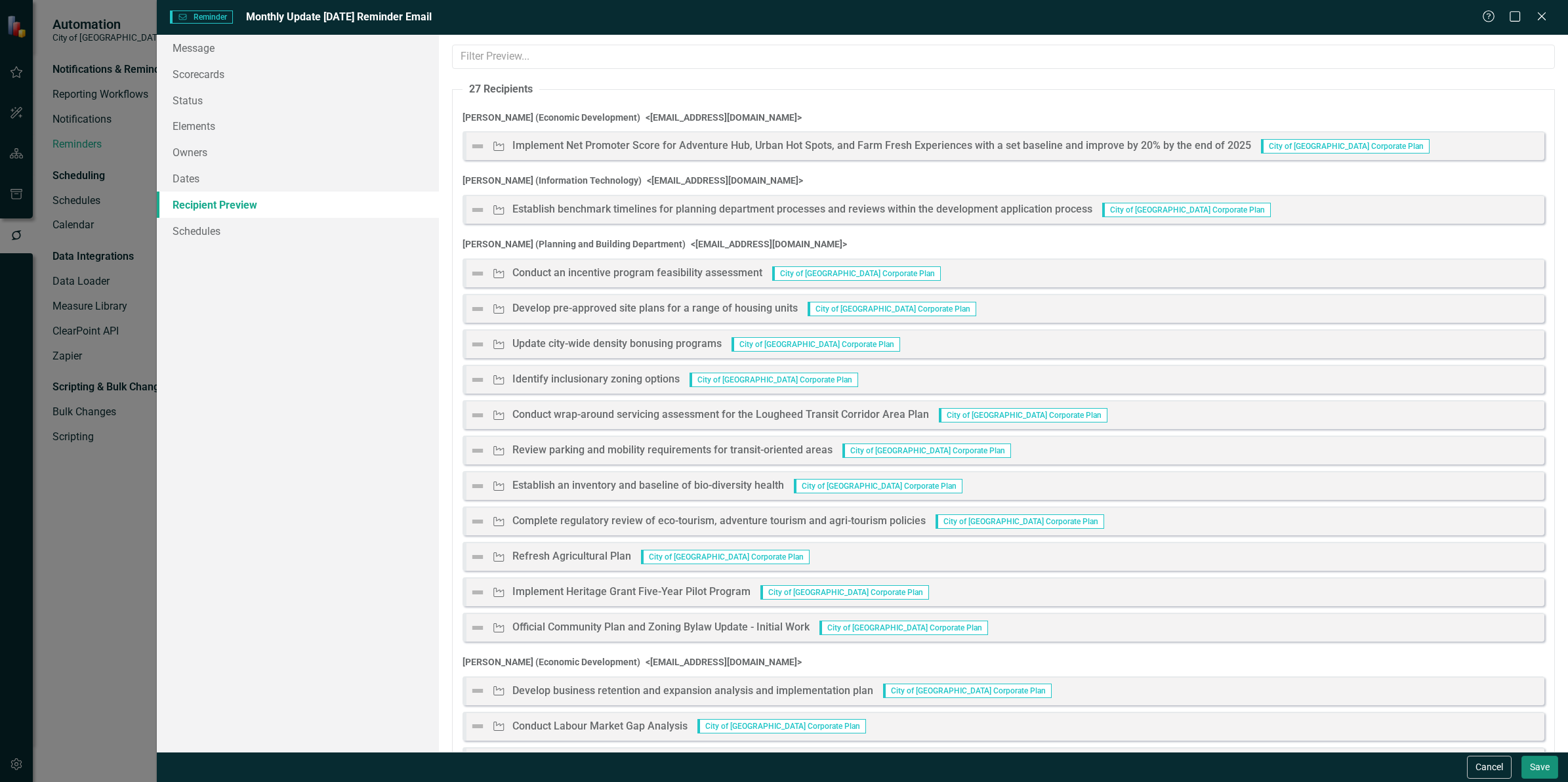
click at [1529, 770] on button "Save" at bounding box center [1540, 768] width 36 height 23
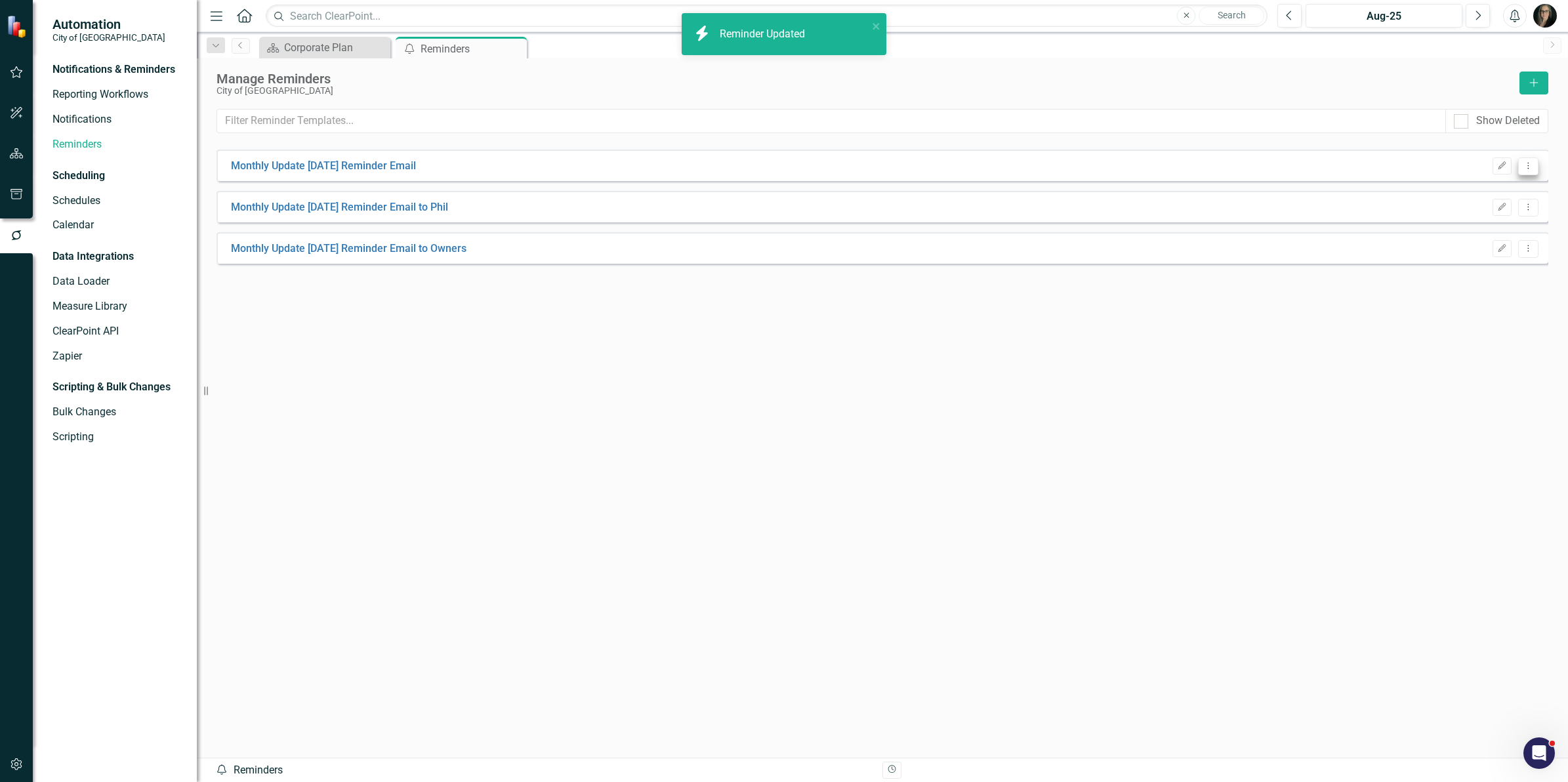
click at [1529, 171] on button "Dropdown Menu" at bounding box center [1528, 166] width 20 height 17
click at [1473, 207] on link "Send Send Reminder" at bounding box center [1476, 213] width 122 height 24
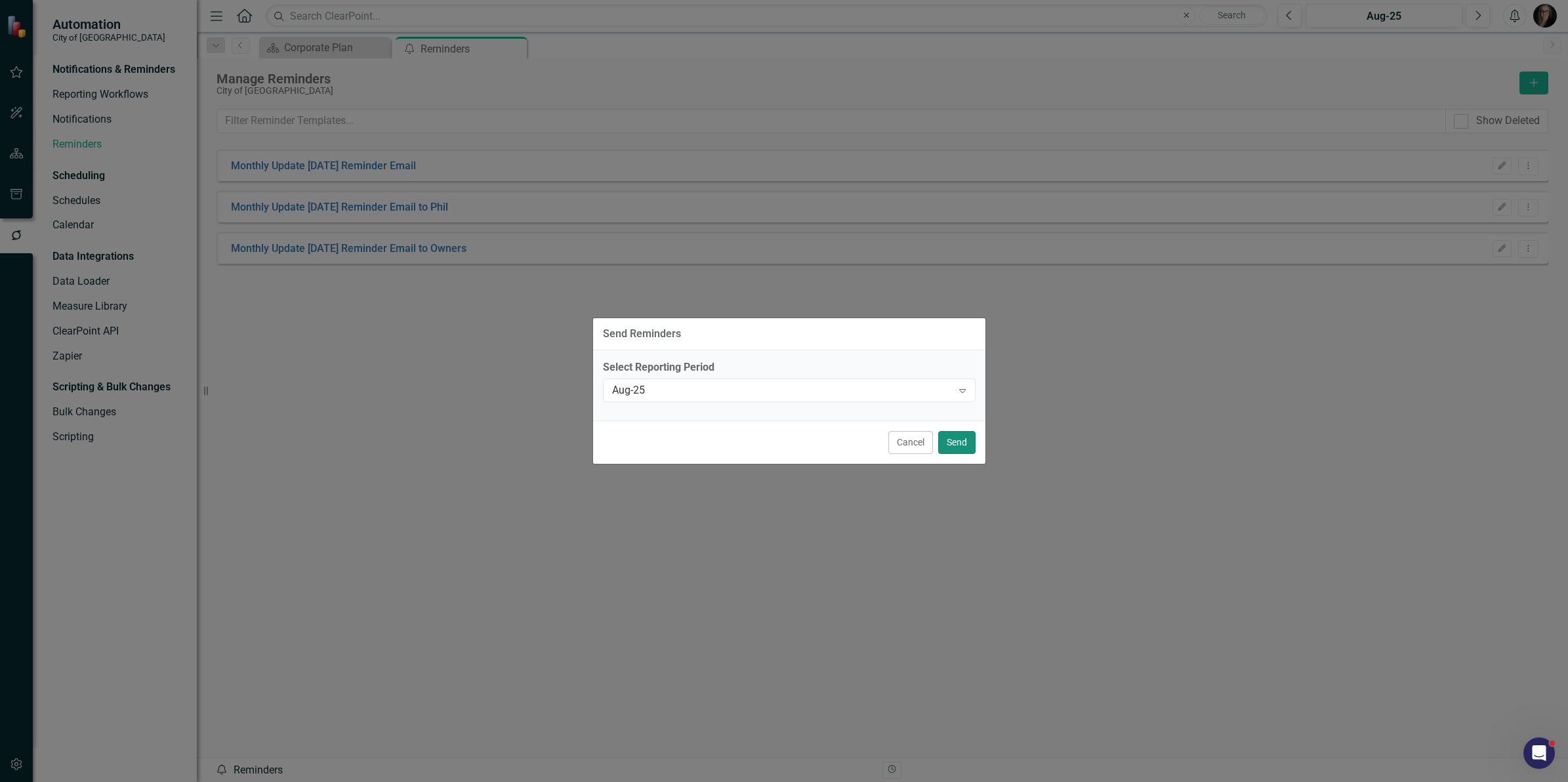
click at [956, 444] on button "Send" at bounding box center [956, 443] width 37 height 23
